Goal: Information Seeking & Learning: Learn about a topic

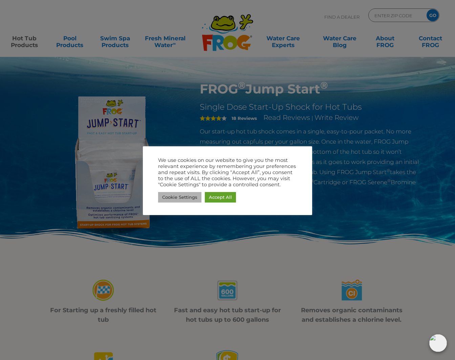
click at [185, 196] on link "Cookie Settings" at bounding box center [179, 197] width 43 height 10
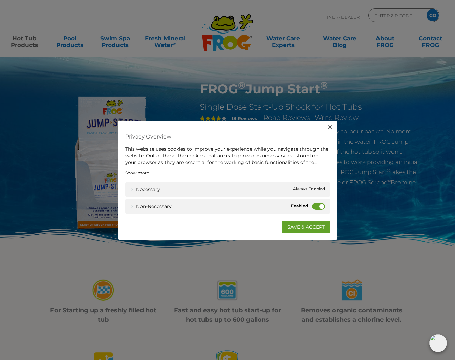
click at [320, 205] on label "Non-necessary" at bounding box center [318, 205] width 13 height 7
click at [0, 0] on input "Non-necessary" at bounding box center [0, 0] width 0 height 0
click at [308, 225] on link "SAVE & ACCEPT" at bounding box center [306, 226] width 48 height 12
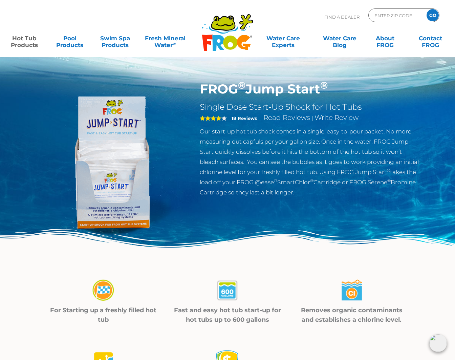
scroll to position [0, 0]
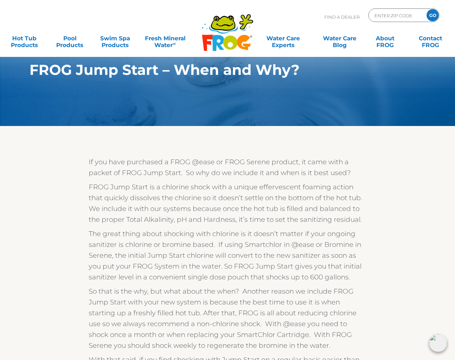
scroll to position [7, 0]
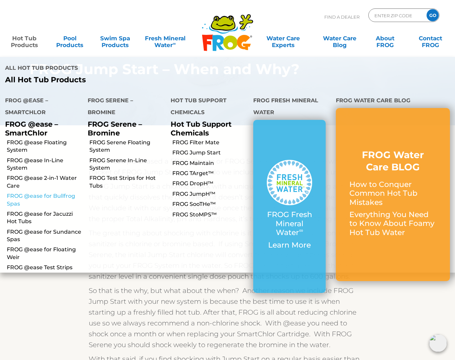
click at [36, 192] on link "FROG @ease for Bullfrog Spas" at bounding box center [45, 199] width 76 height 15
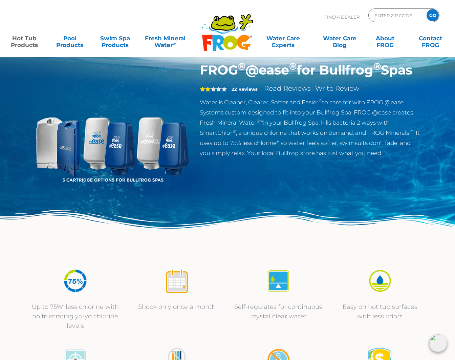
scroll to position [37, 0]
